Goal: Information Seeking & Learning: Learn about a topic

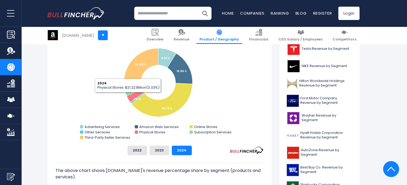
scroll to position [159, 0]
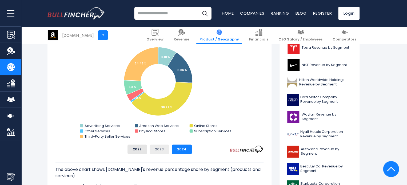
click at [156, 152] on button "2023" at bounding box center [159, 150] width 19 height 10
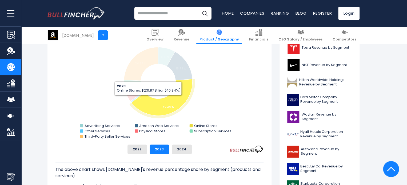
click at [149, 100] on icon "Amazon.com's Revenue Share by Segment" at bounding box center [162, 97] width 61 height 37
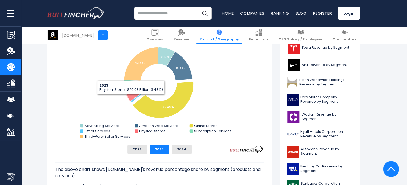
click at [106, 85] on rect "Amazon.com's Revenue Share by Segment" at bounding box center [159, 87] width 208 height 107
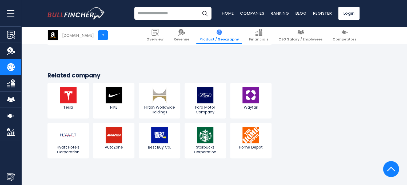
scroll to position [1105, 0]
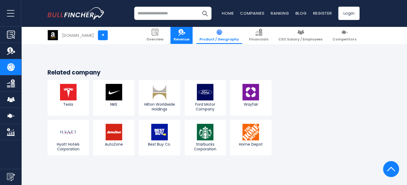
click at [193, 36] on link "Revenue" at bounding box center [181, 35] width 22 height 17
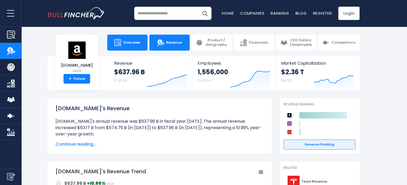
click at [130, 37] on link "Overview" at bounding box center [127, 43] width 40 height 16
click at [120, 45] on img at bounding box center [117, 42] width 7 height 7
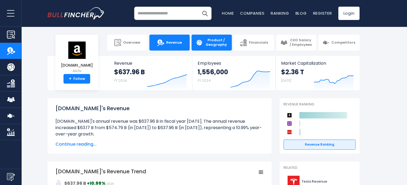
click at [208, 41] on span "Product / Geography" at bounding box center [216, 42] width 23 height 9
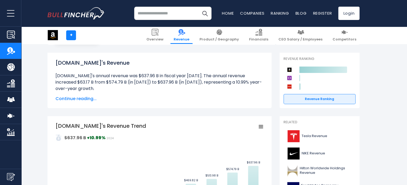
scroll to position [65, 0]
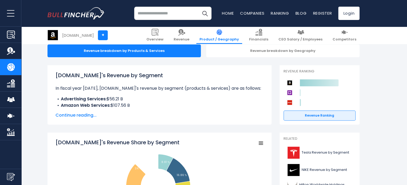
scroll to position [58, 0]
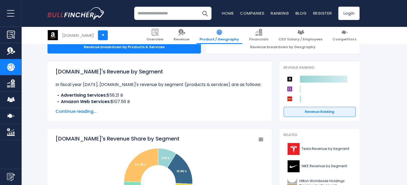
click at [66, 110] on span "Continue reading..." at bounding box center [159, 112] width 208 height 6
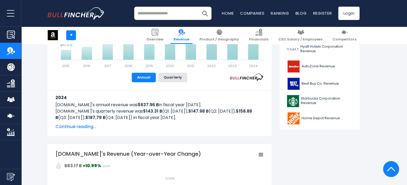
scroll to position [220, 0]
